Goal: Obtain resource: Download file/media

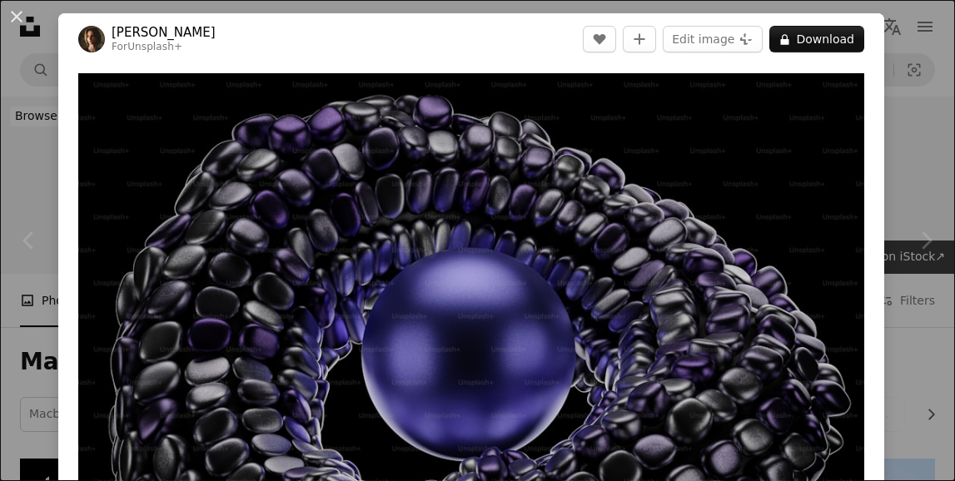
scroll to position [305, 0]
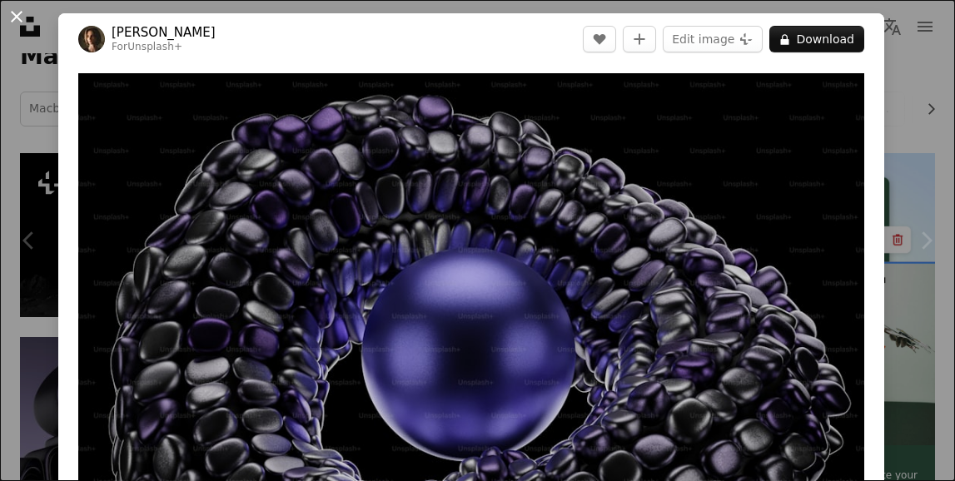
click at [20, 22] on button "An X shape" at bounding box center [17, 17] width 20 height 20
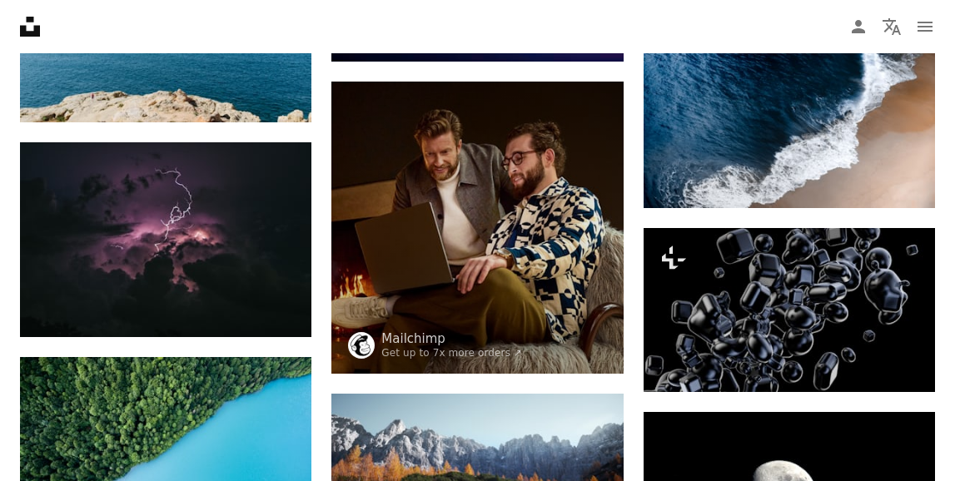
scroll to position [1487, 0]
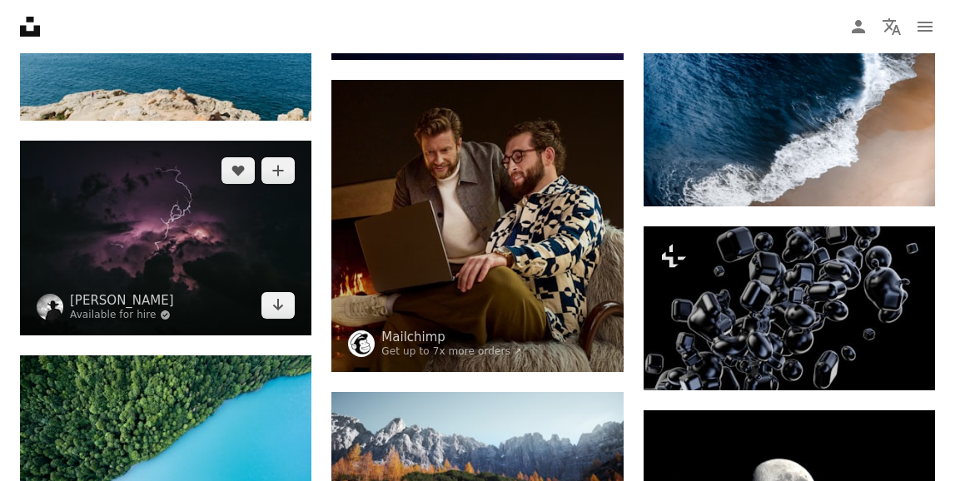
click at [217, 290] on img at bounding box center [165, 238] width 291 height 195
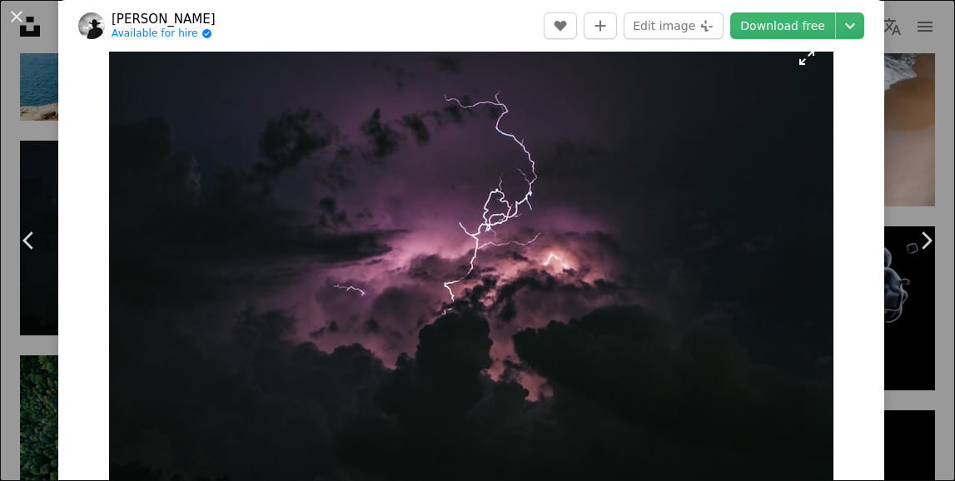
scroll to position [50, 0]
